Goal: Task Accomplishment & Management: Complete application form

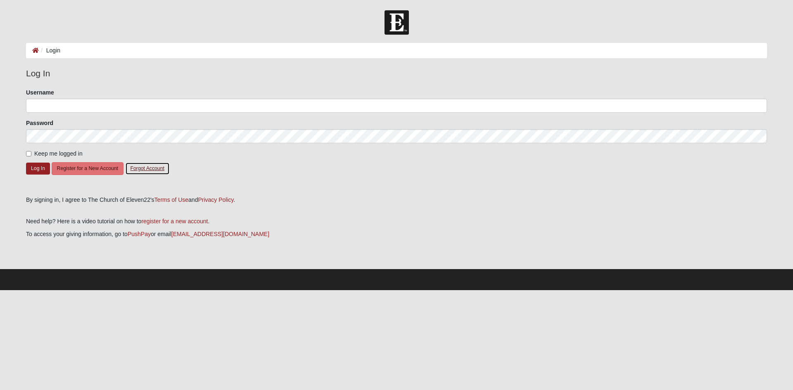
click at [149, 165] on button "Forgot Account" at bounding box center [147, 168] width 45 height 13
click at [64, 169] on button "Register for a New Account" at bounding box center [88, 168] width 72 height 13
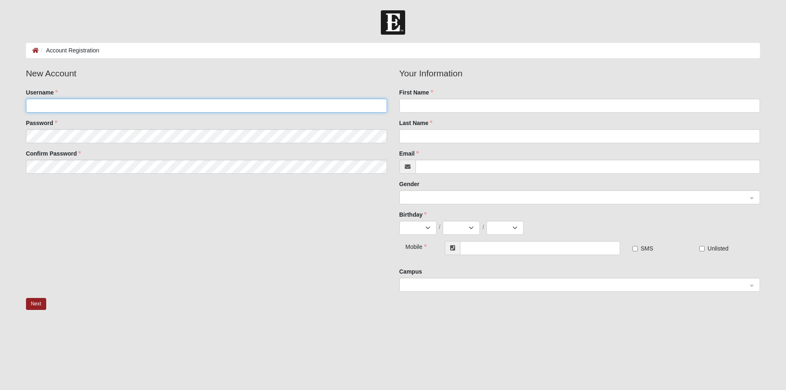
click at [96, 105] on input "Username" at bounding box center [206, 106] width 361 height 14
type input "[EMAIL_ADDRESS][DOMAIN_NAME]"
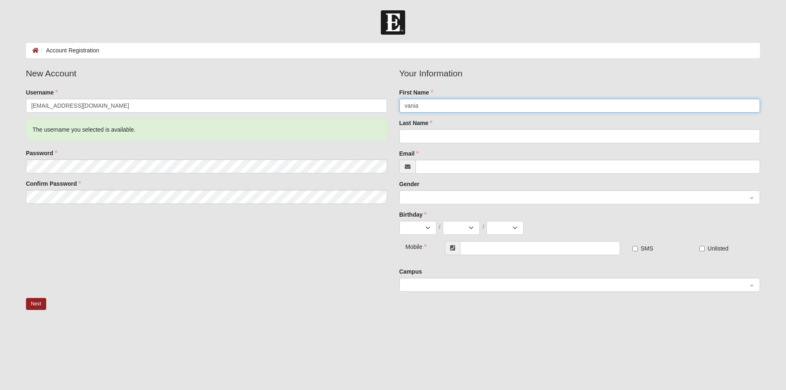
type input "vania"
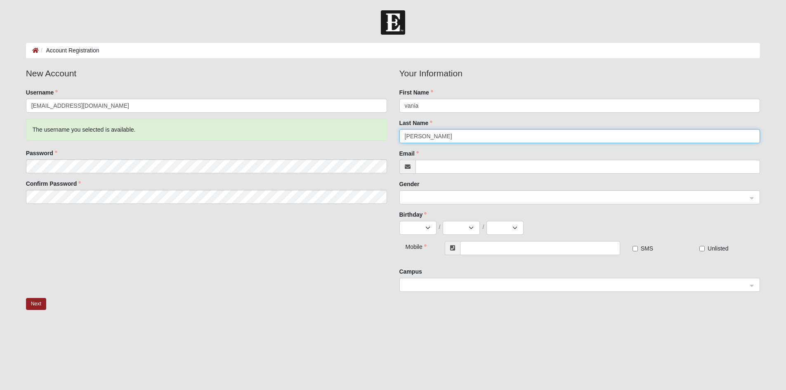
type input "goldman"
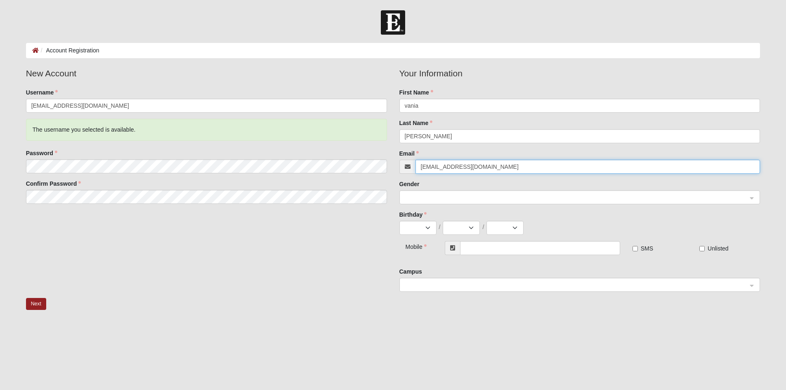
type input "decgoldman@gmail.com"
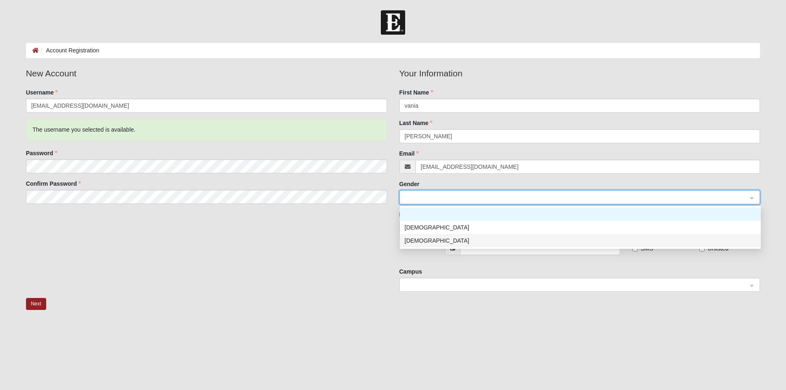
scroll to position [39, 0]
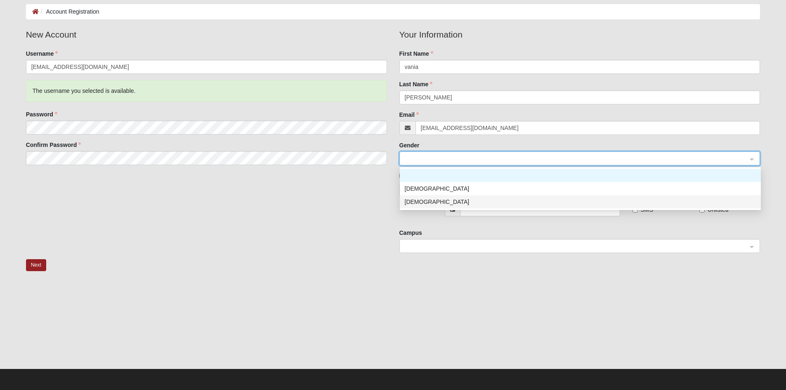
click at [437, 203] on div "Female" at bounding box center [580, 201] width 351 height 9
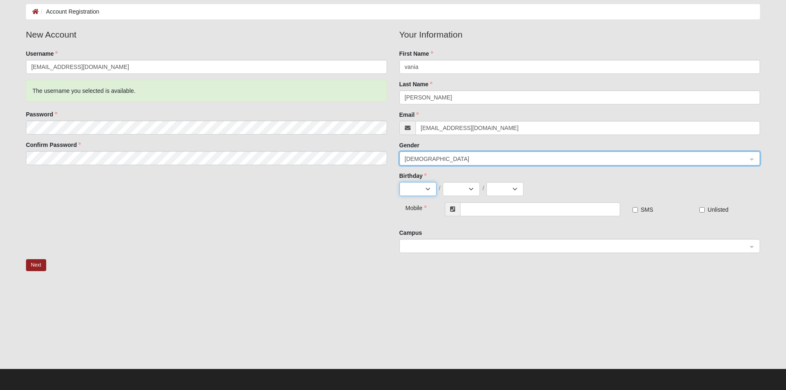
click at [421, 187] on select "Jan Feb Mar Apr May Jun Jul Aug Sep Oct Nov Dec" at bounding box center [418, 189] width 37 height 14
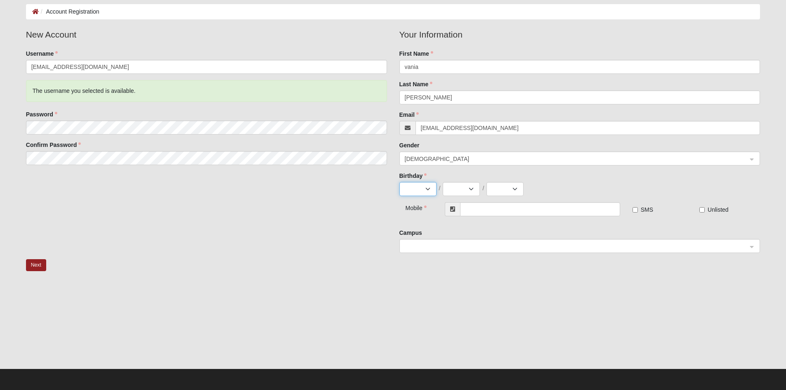
select select "10"
click at [400, 182] on select "Jan Feb Mar Apr May Jun Jul Aug Sep Oct Nov Dec" at bounding box center [418, 189] width 37 height 14
click at [460, 184] on select "1 2 3 4 5 6 7 8 9 10 11 12 13 14 15 16 17 18 19 20 21 22 23 24 25 26 27 28 29 3…" at bounding box center [461, 189] width 37 height 14
select select "2"
click at [443, 182] on select "1 2 3 4 5 6 7 8 9 10 11 12 13 14 15 16 17 18 19 20 21 22 23 24 25 26 27 28 29 3…" at bounding box center [461, 189] width 37 height 14
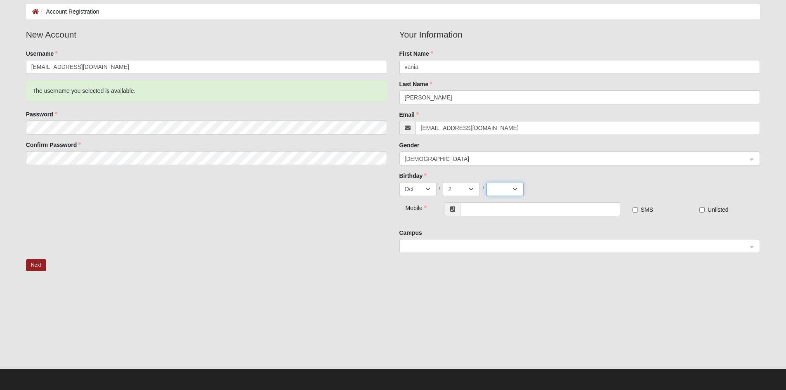
click at [498, 186] on select "2025 2024 2023 2022 2021 2020 2019 2018 2017 2016 2015 2014 2013 2012 2011 2010…" at bounding box center [505, 189] width 37 height 14
select select "1982"
click at [487, 182] on select "2025 2024 2023 2022 2021 2020 2019 2018 2017 2016 2015 2014 2013 2012 2011 2010…" at bounding box center [505, 189] width 37 height 14
click at [507, 209] on input "text" at bounding box center [540, 209] width 160 height 14
type input "[PHONE_NUMBER]"
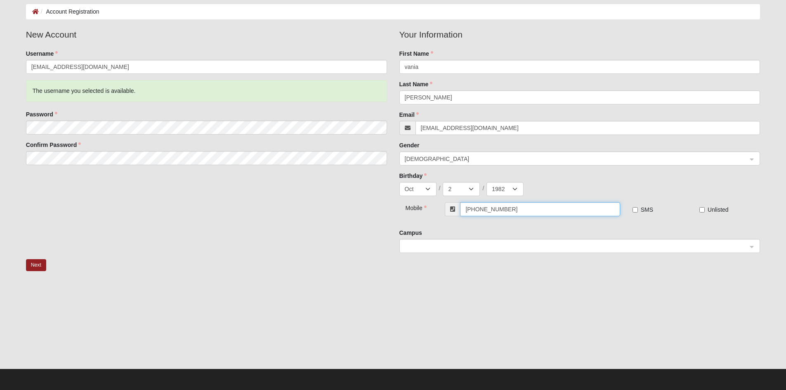
click at [493, 246] on span at bounding box center [576, 246] width 343 height 9
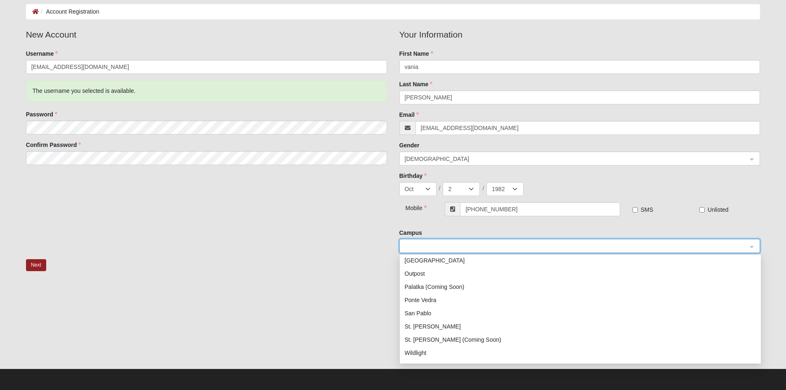
scroll to position [85, 0]
click at [480, 306] on div "Ponte Vedra" at bounding box center [580, 309] width 351 height 9
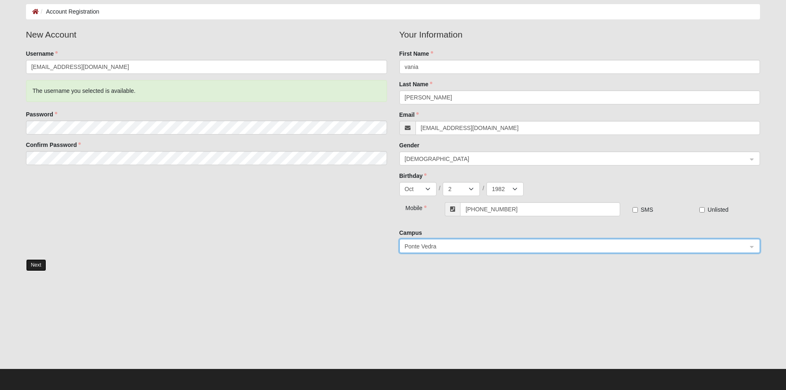
click at [42, 264] on button "Next" at bounding box center [36, 265] width 20 height 12
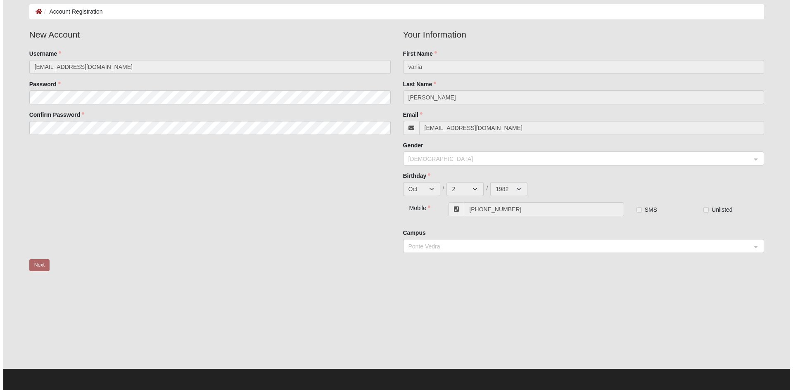
scroll to position [0, 0]
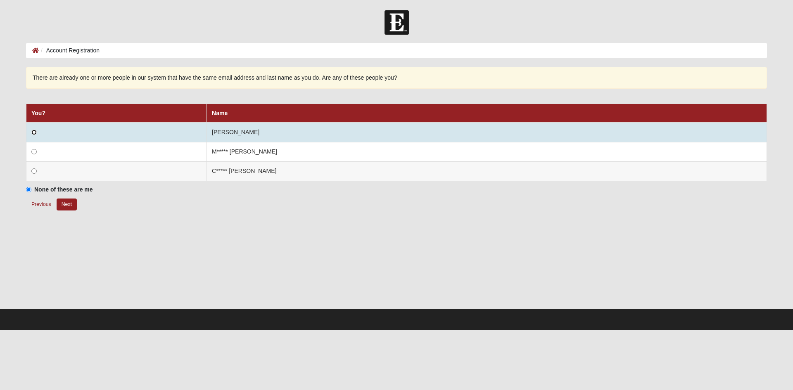
click at [33, 133] on input "radio" at bounding box center [33, 132] width 5 height 5
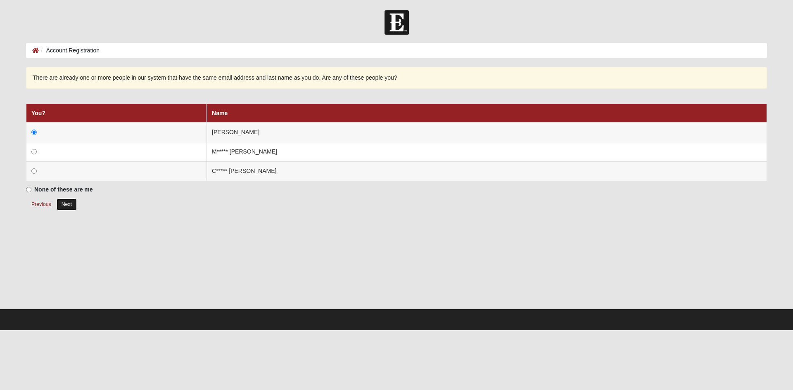
click at [72, 206] on button "Next" at bounding box center [67, 205] width 20 height 12
radio input "true"
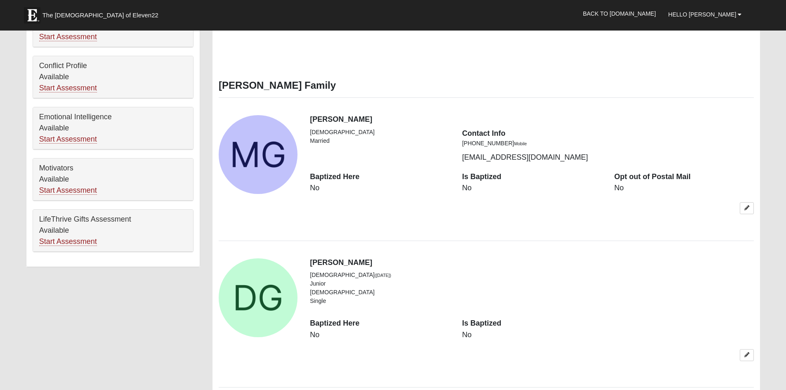
scroll to position [421, 0]
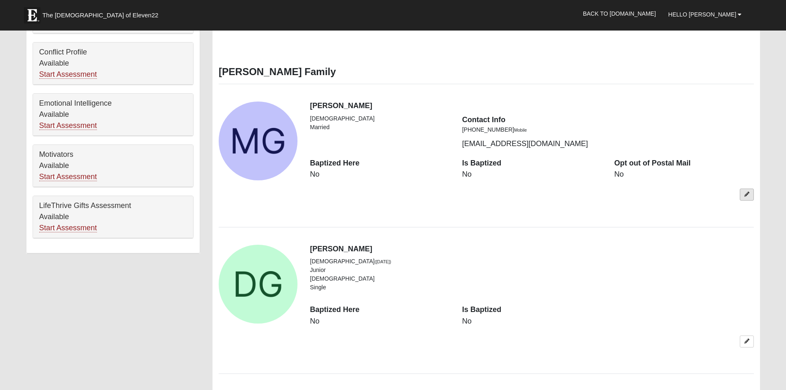
click at [742, 199] on link at bounding box center [747, 195] width 14 height 12
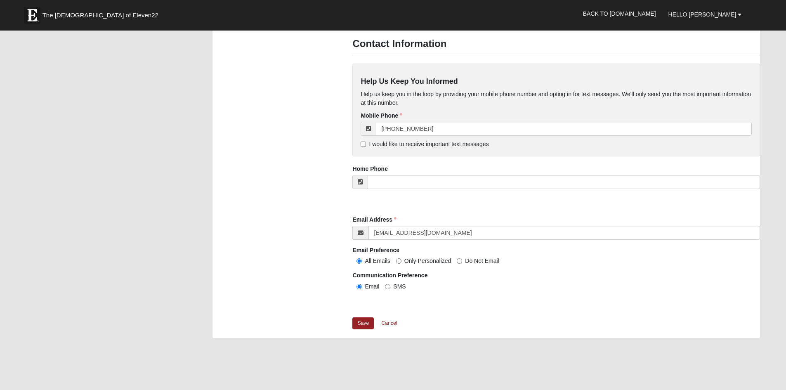
scroll to position [660, 0]
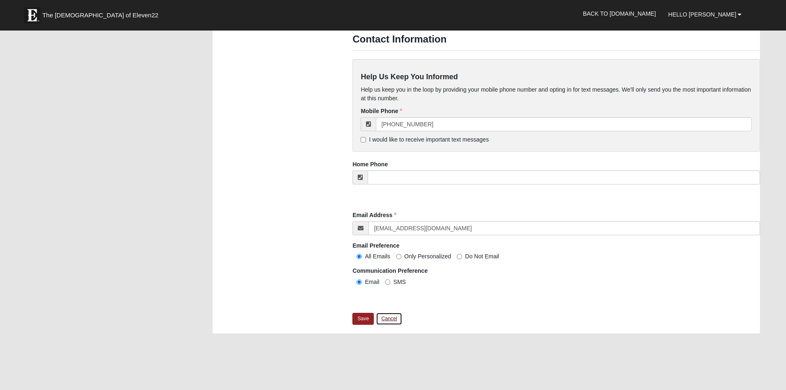
click at [387, 319] on link "Cancel" at bounding box center [389, 319] width 26 height 13
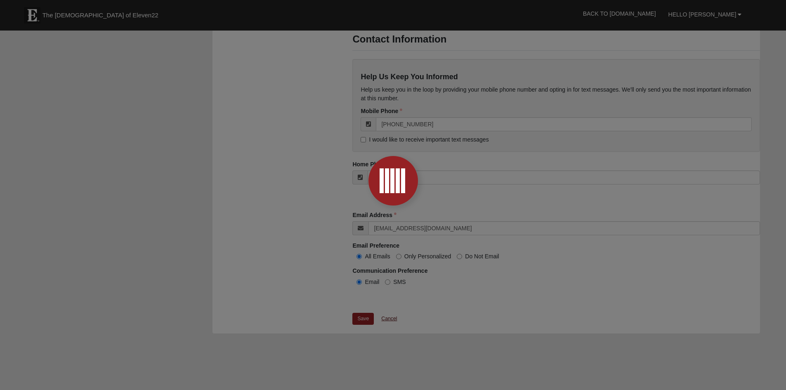
click at [387, 319] on div at bounding box center [393, 195] width 786 height 390
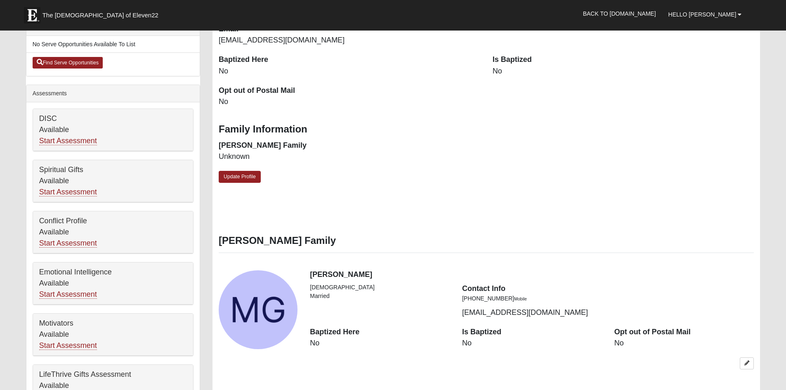
scroll to position [245, 0]
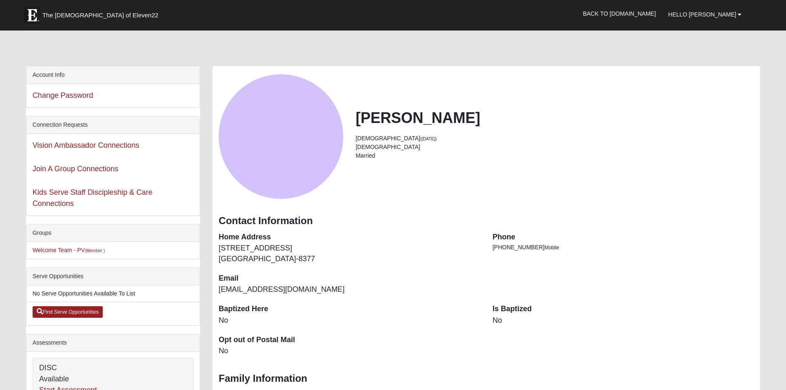
scroll to position [0, 0]
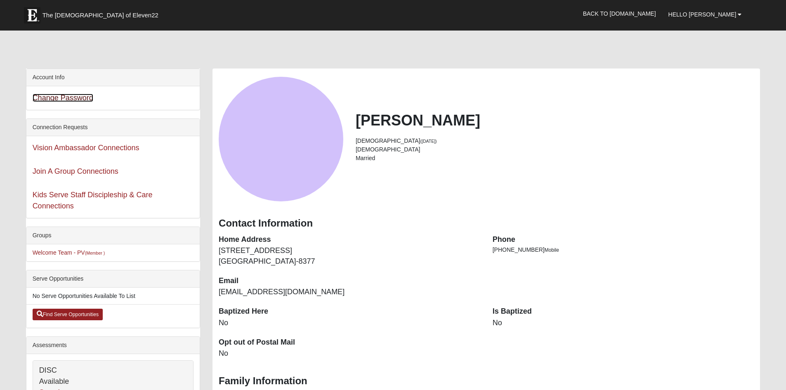
click at [69, 95] on link "Change Password" at bounding box center [63, 98] width 61 height 8
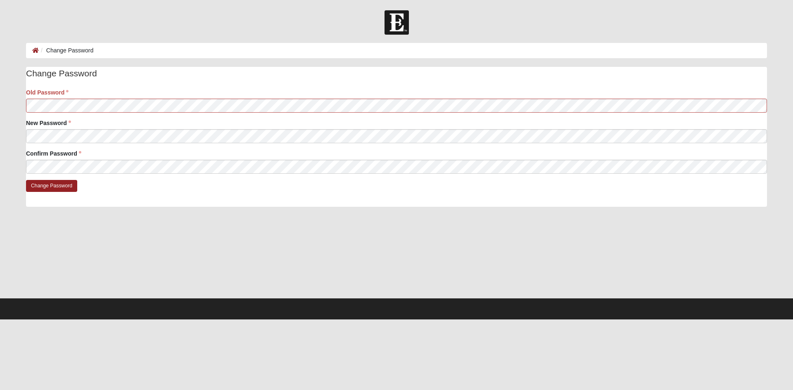
click at [122, 241] on div at bounding box center [396, 256] width 741 height 83
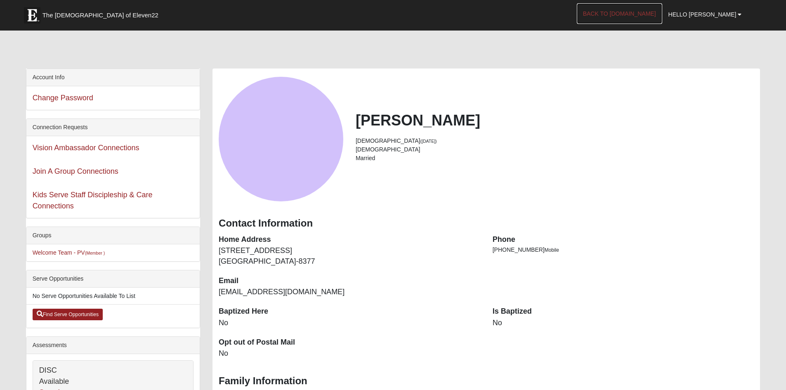
click at [647, 14] on link "Back to [DOMAIN_NAME]" at bounding box center [619, 13] width 85 height 21
